Goal: Task Accomplishment & Management: Manage account settings

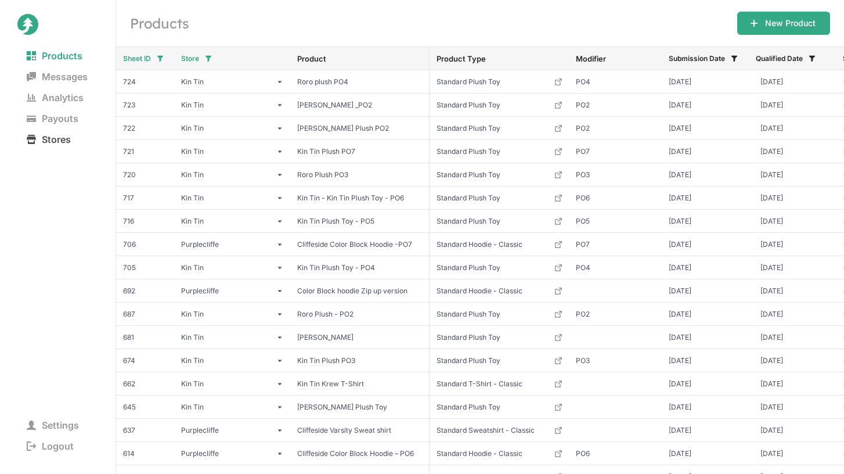
click at [62, 142] on span "Stores" at bounding box center [48, 139] width 63 height 16
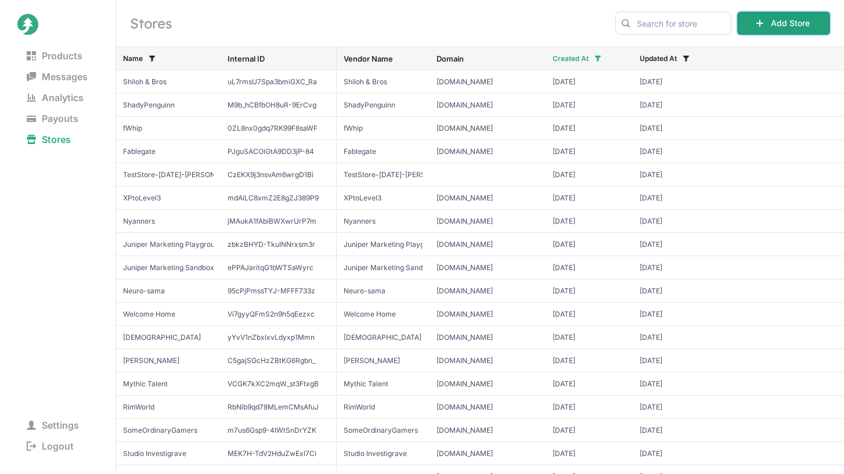
click at [763, 21] on icon at bounding box center [759, 23] width 9 height 9
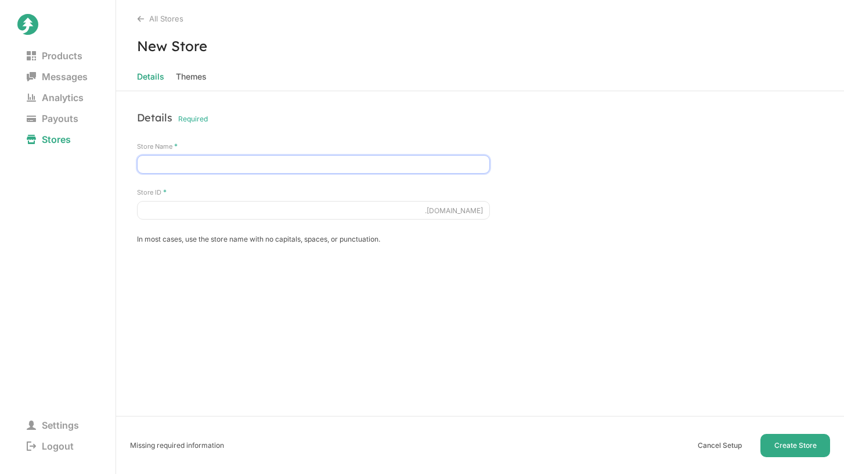
click at [218, 167] on input "Store Name *" at bounding box center [313, 164] width 353 height 19
type input "Cheesyhfj"
click at [55, 140] on span "Stores" at bounding box center [48, 139] width 63 height 16
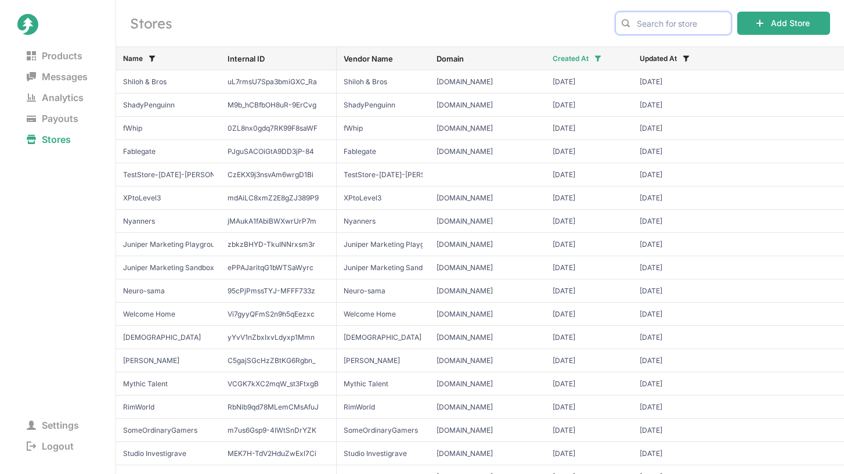
click at [682, 29] on input "text" at bounding box center [673, 23] width 116 height 23
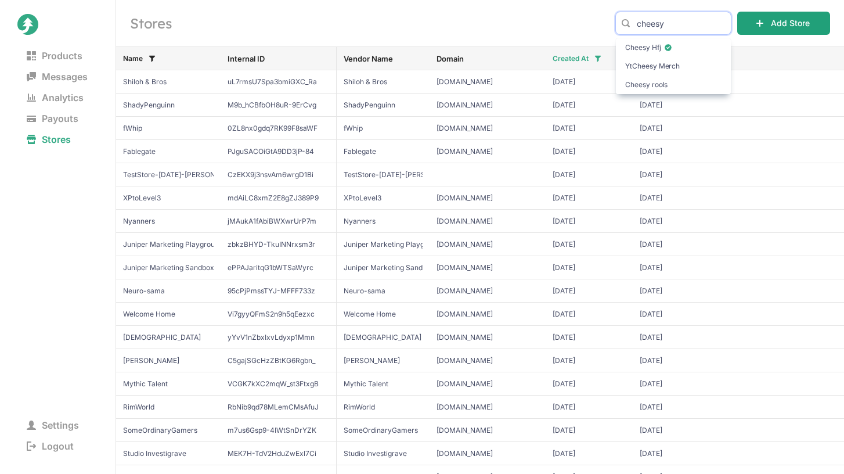
type input "cheesy"
click at [788, 21] on button "Add Store" at bounding box center [783, 23] width 93 height 23
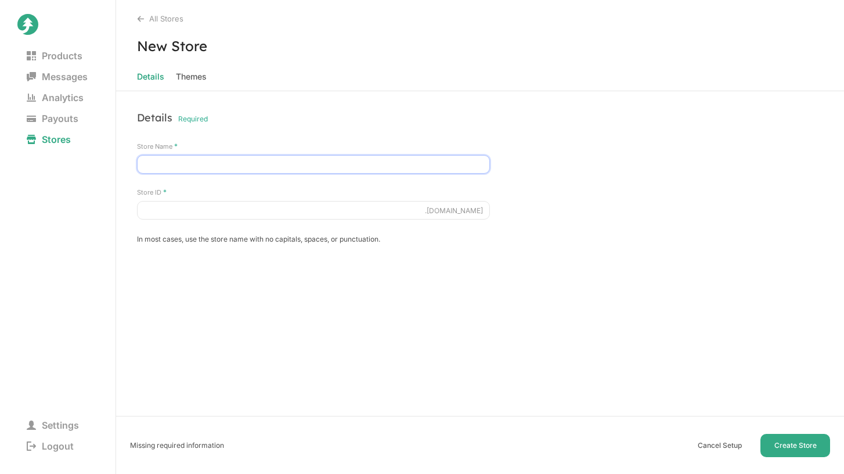
click at [191, 160] on input "Store Name *" at bounding box center [313, 164] width 353 height 19
type input "Cheesy Hfj ONE"
click at [165, 212] on input "Store ID *" at bounding box center [313, 210] width 353 height 19
click at [157, 208] on input "chessyhfjone" at bounding box center [313, 210] width 353 height 19
type input "cheesyhfjone"
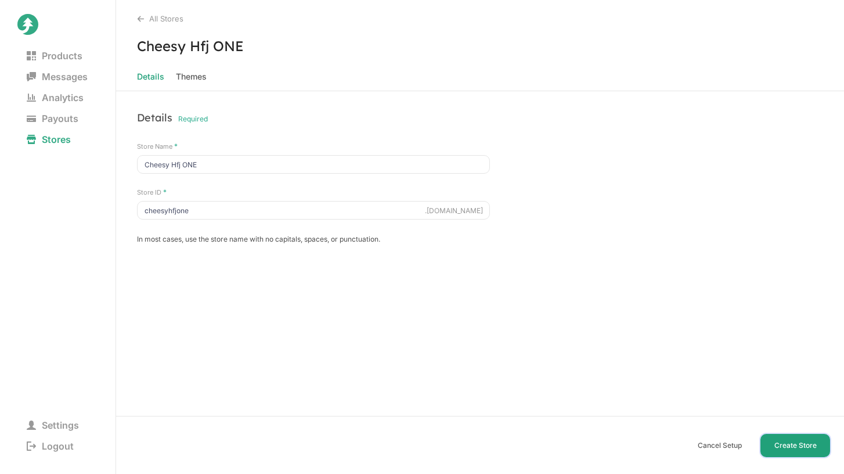
click at [778, 442] on button "Create Store" at bounding box center [796, 445] width 70 height 23
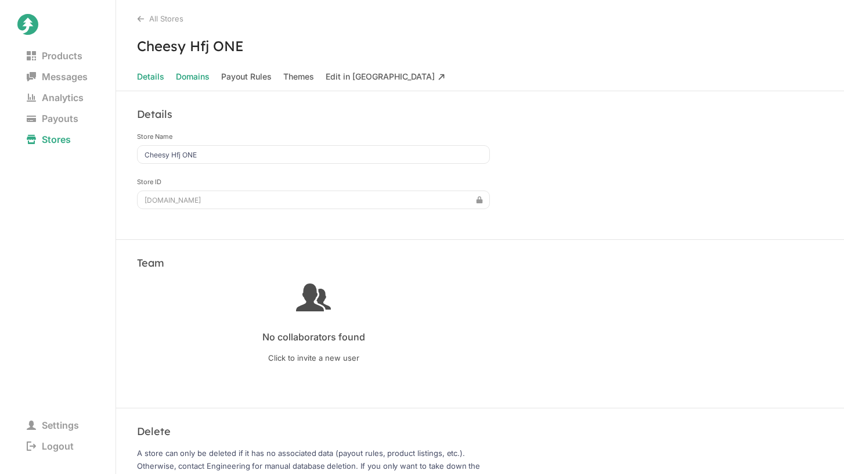
click at [203, 78] on span "Domains" at bounding box center [193, 77] width 34 height 16
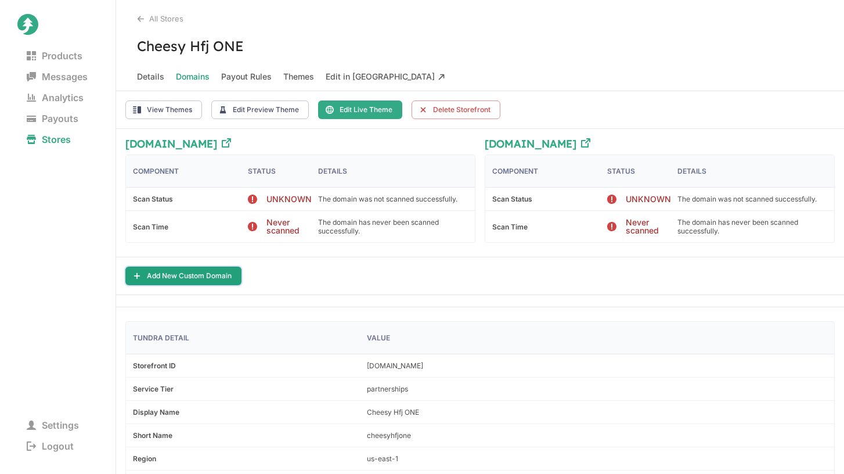
click at [204, 272] on button "Add New Custom Domain" at bounding box center [183, 275] width 116 height 19
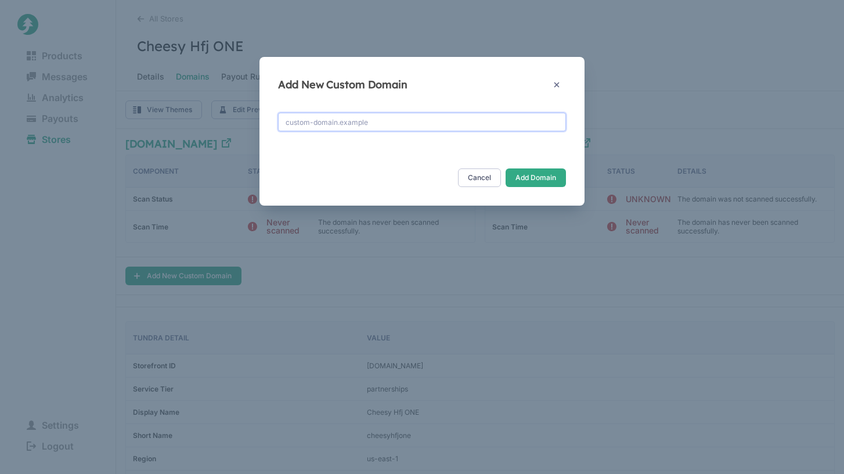
click at [350, 125] on input "text" at bounding box center [422, 122] width 288 height 19
type input "[DOMAIN_NAME]"
click at [506, 168] on button "Add Domain" at bounding box center [536, 177] width 60 height 19
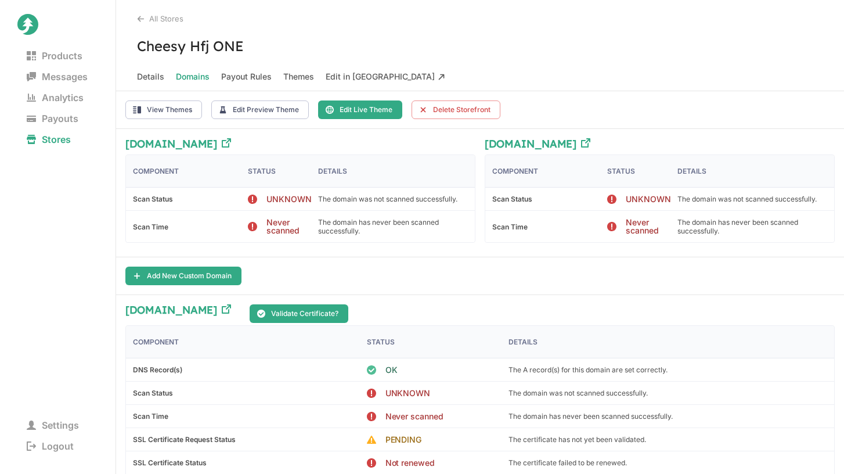
click at [355, 75] on Taiga "Edit in [GEOGRAPHIC_DATA]" at bounding box center [386, 77] width 120 height 16
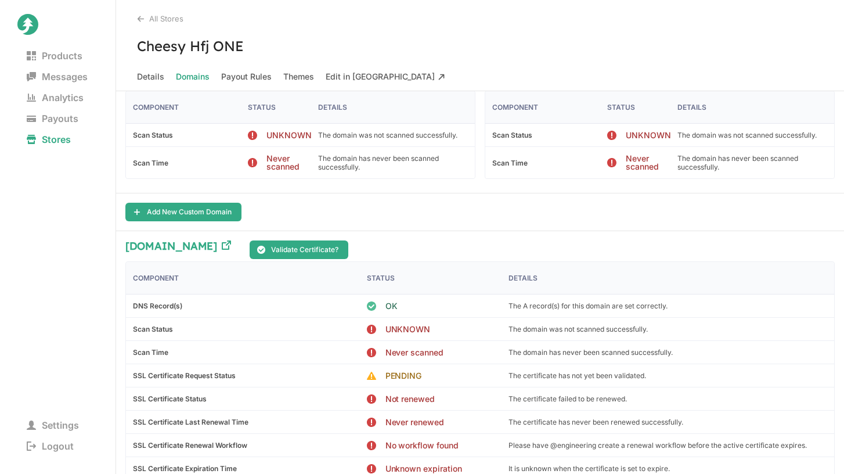
scroll to position [120, 0]
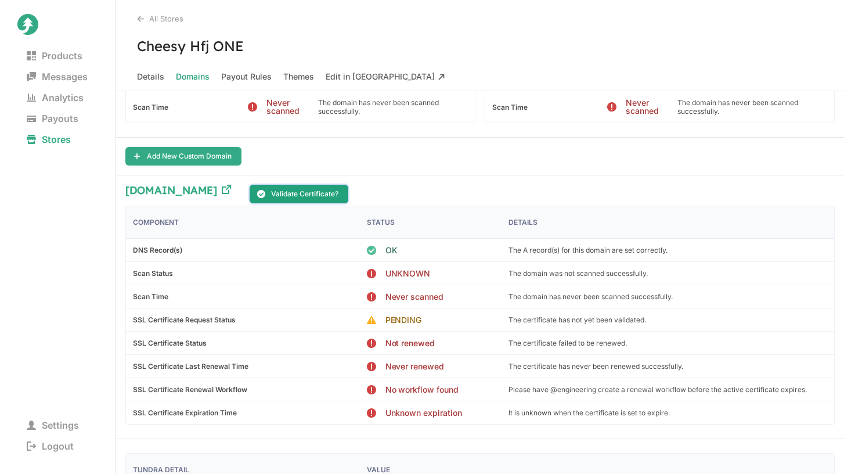
click at [312, 192] on button "Validate Certificate?" at bounding box center [299, 194] width 99 height 19
click at [330, 192] on button "Validate Certificate?" at bounding box center [299, 194] width 99 height 19
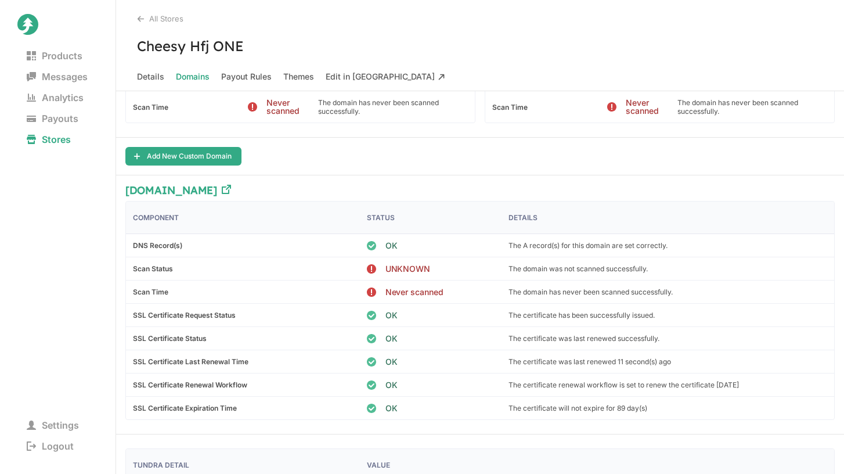
scroll to position [0, 0]
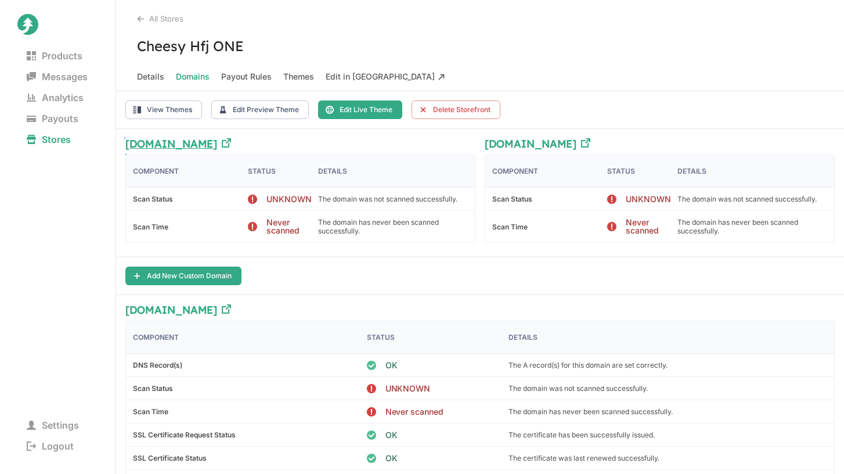
click at [217, 141] on h3 "[DOMAIN_NAME]" at bounding box center [171, 146] width 92 height 16
click at [217, 304] on h3 "[DOMAIN_NAME]" at bounding box center [171, 312] width 92 height 16
